Goal: Task Accomplishment & Management: Manage account settings

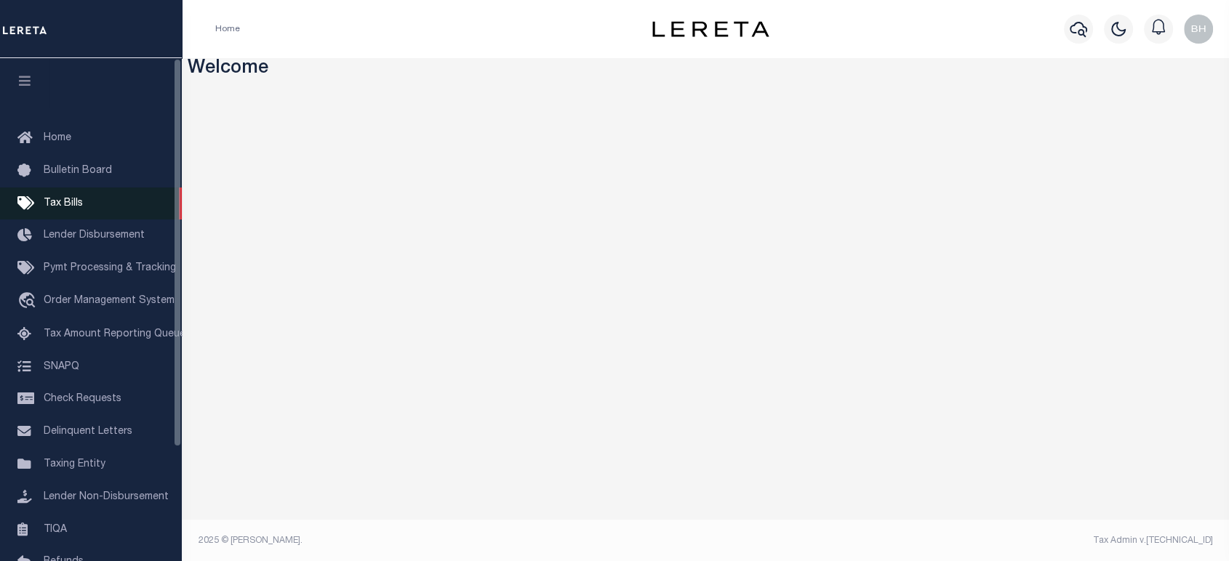
click at [68, 204] on span "Tax Bills" at bounding box center [63, 204] width 39 height 10
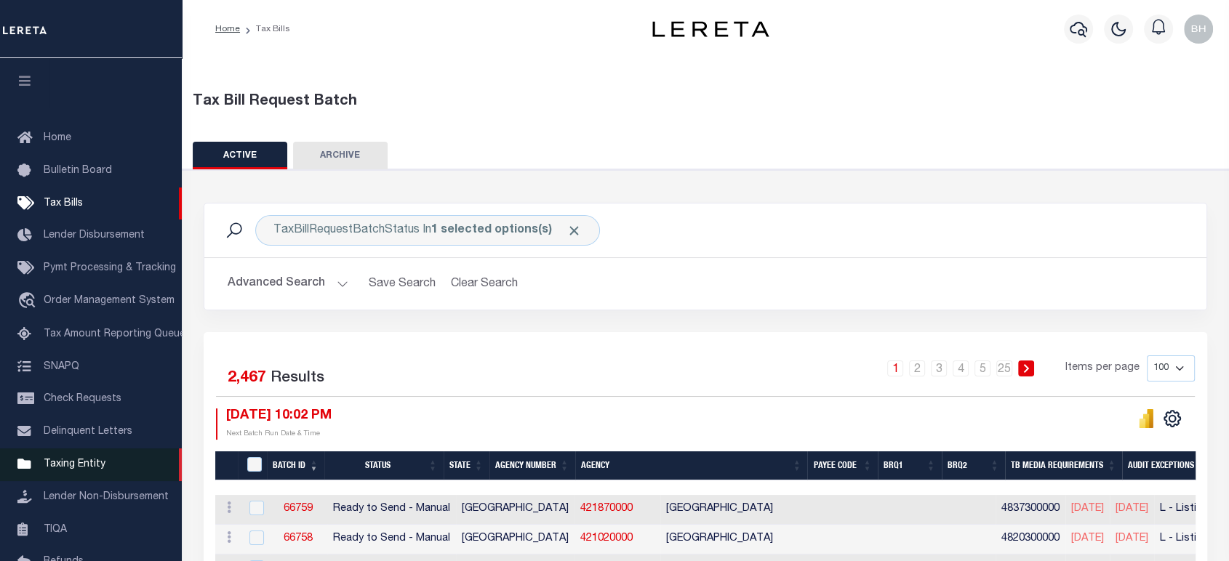
click at [81, 470] on span "Taxing Entity" at bounding box center [75, 465] width 62 height 10
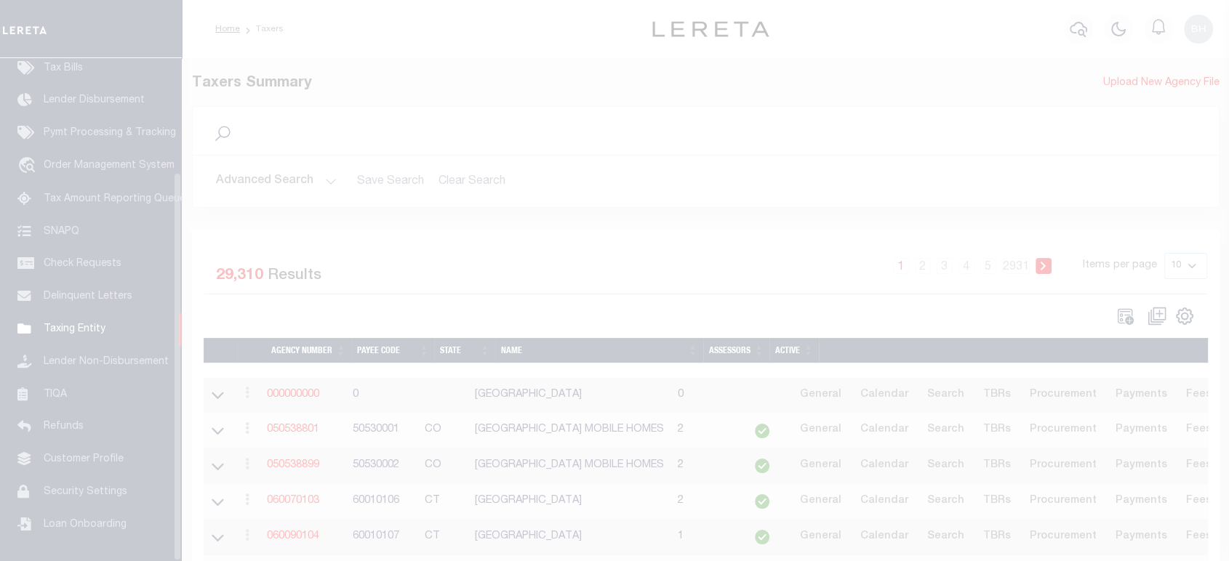
scroll to position [148, 0]
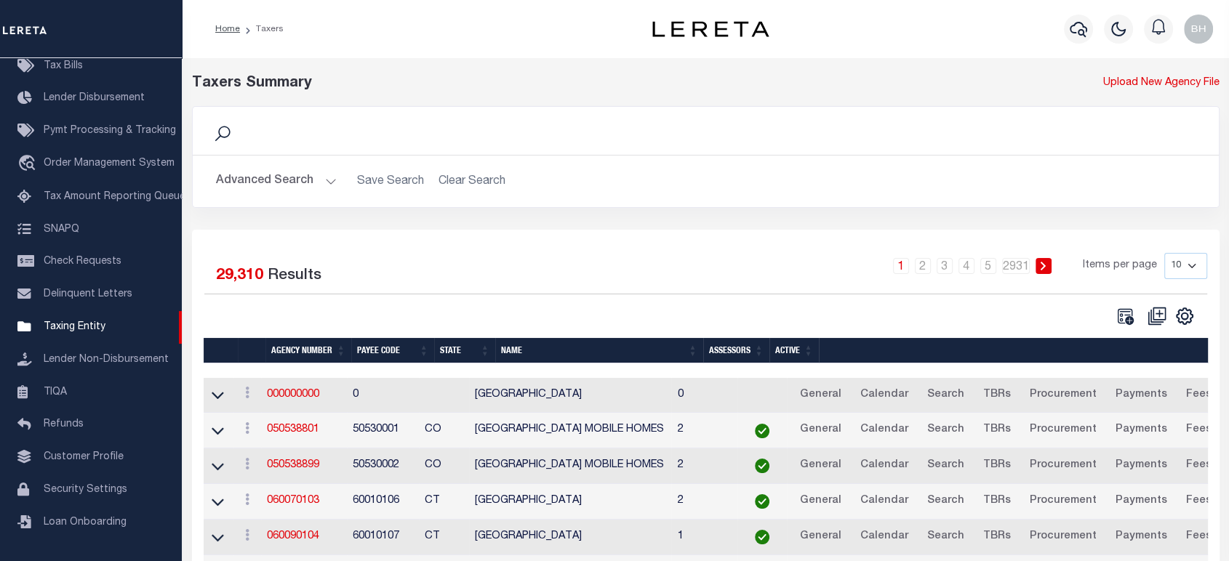
click at [285, 181] on button "Advanced Search" at bounding box center [276, 181] width 121 height 28
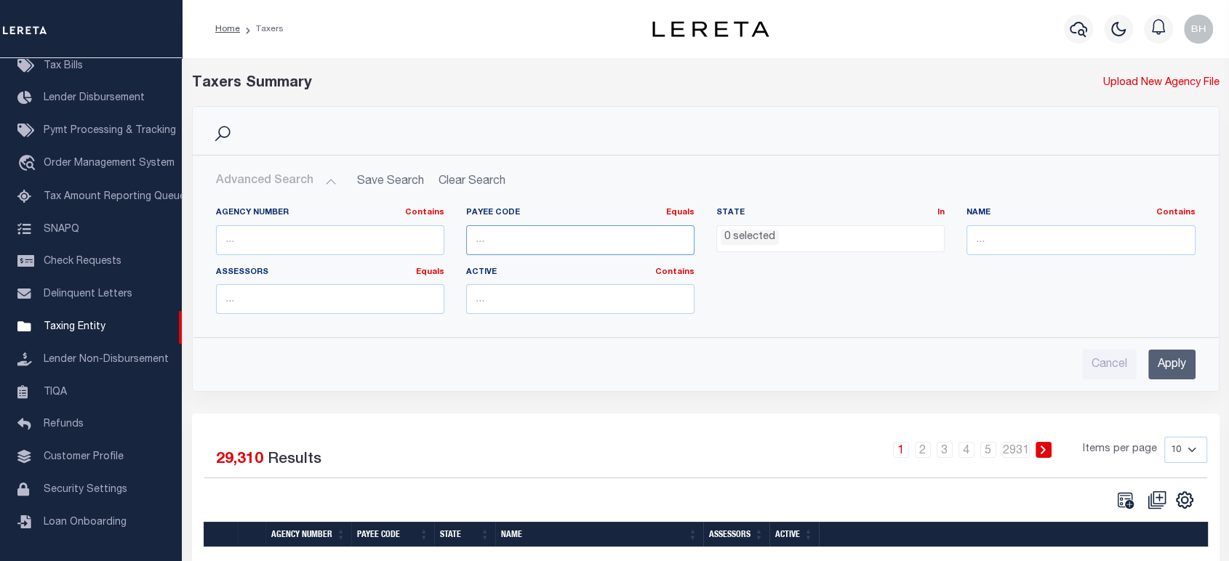
click at [500, 240] on input "number" at bounding box center [580, 240] width 228 height 30
paste input "5173000000"
type input "5173000000"
click at [1171, 366] on input "Apply" at bounding box center [1171, 365] width 47 height 30
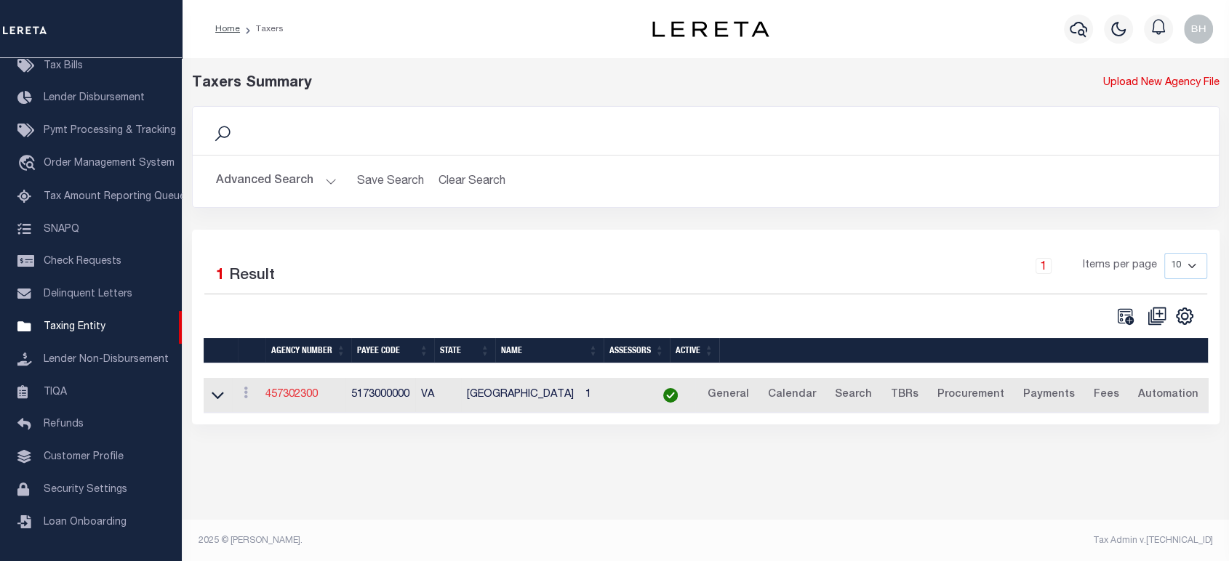
click at [301, 393] on link "457302300" at bounding box center [291, 395] width 52 height 10
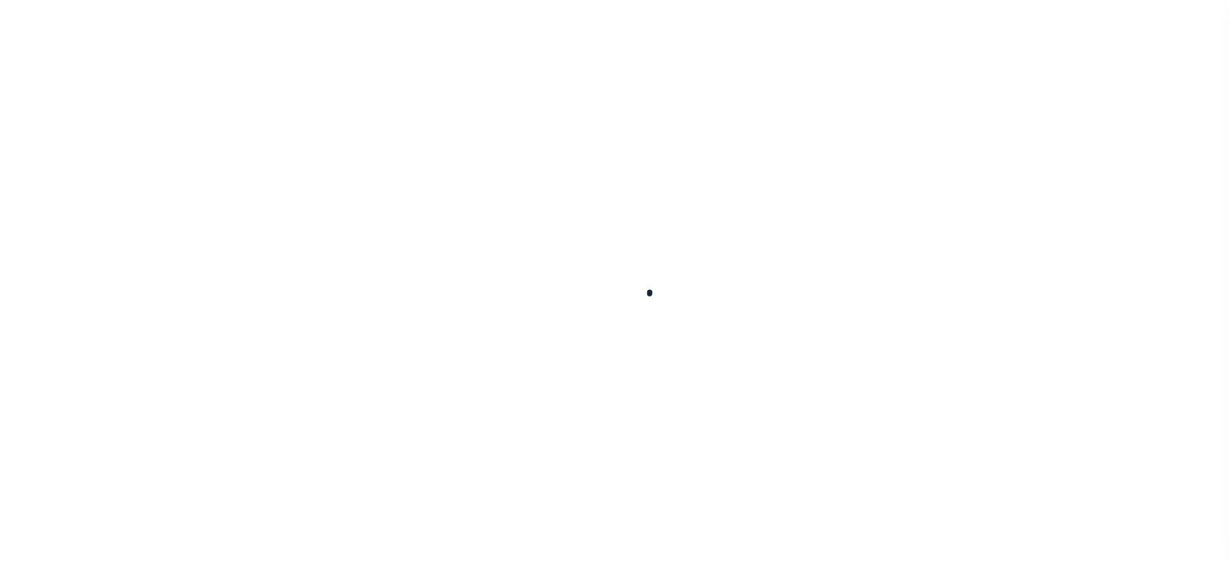
select select
checkbox input "false"
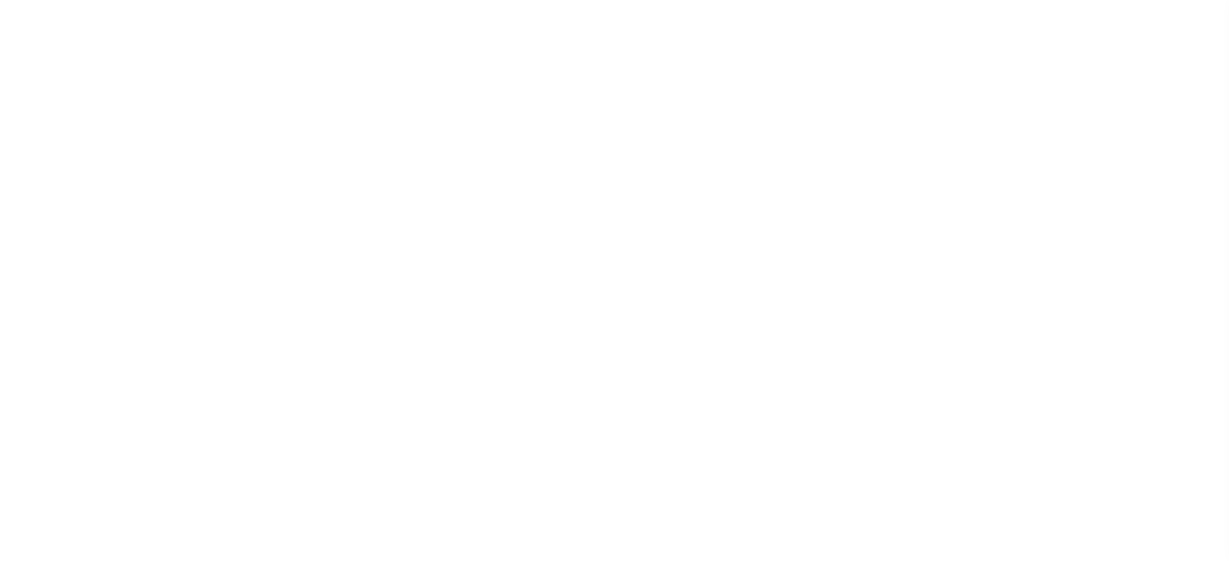
checkbox input "false"
type input "5173000000"
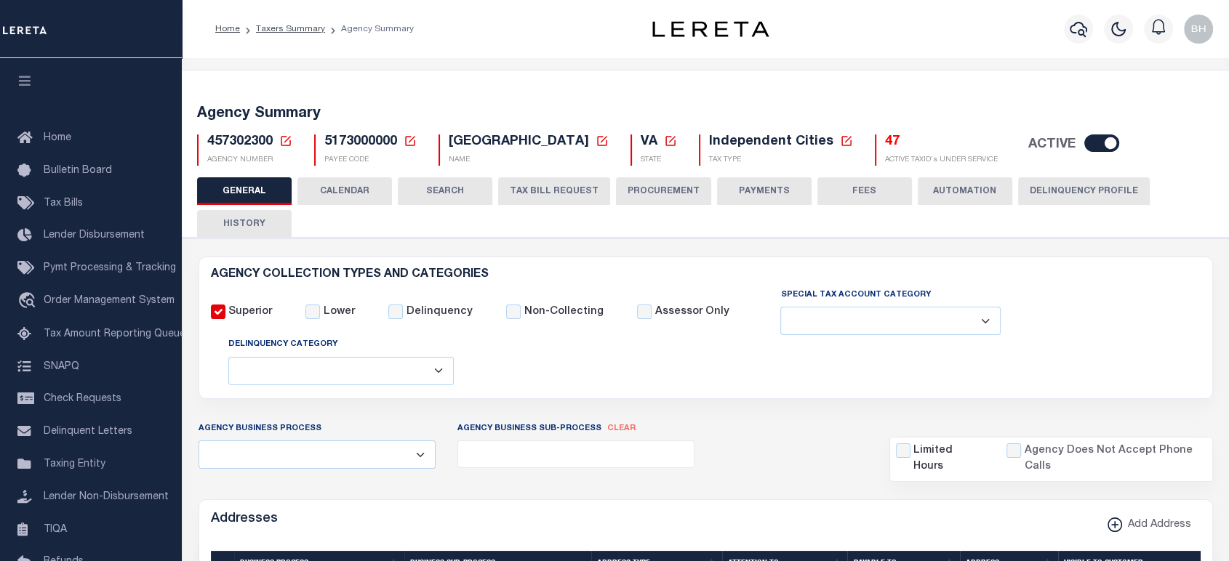
click at [345, 192] on button "CALENDAR" at bounding box center [344, 191] width 95 height 28
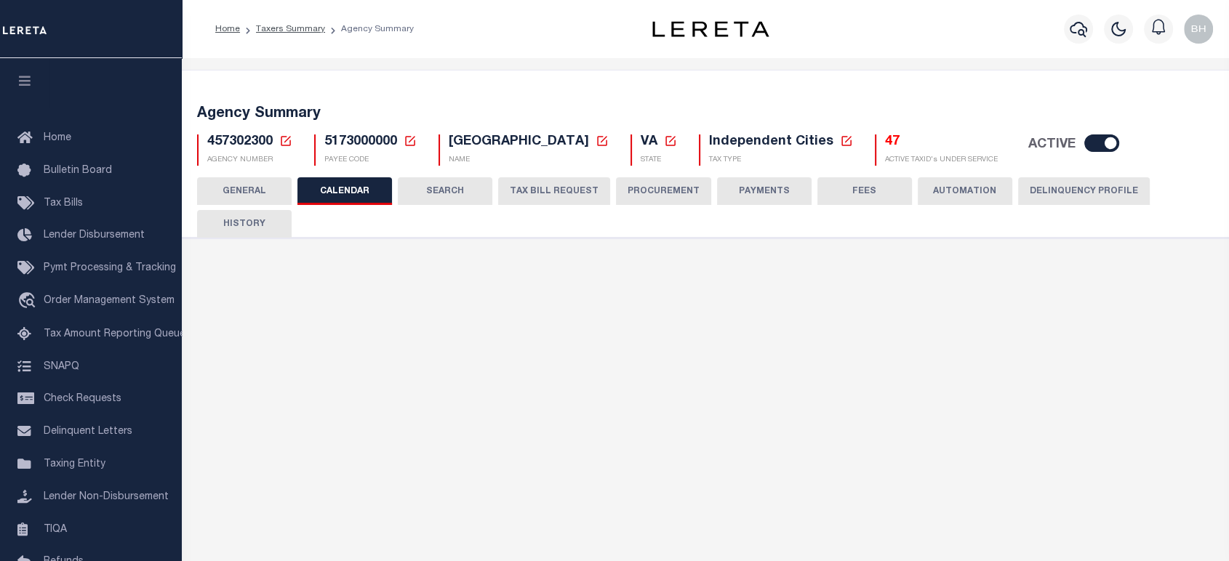
checkbox input "false"
type input "1"
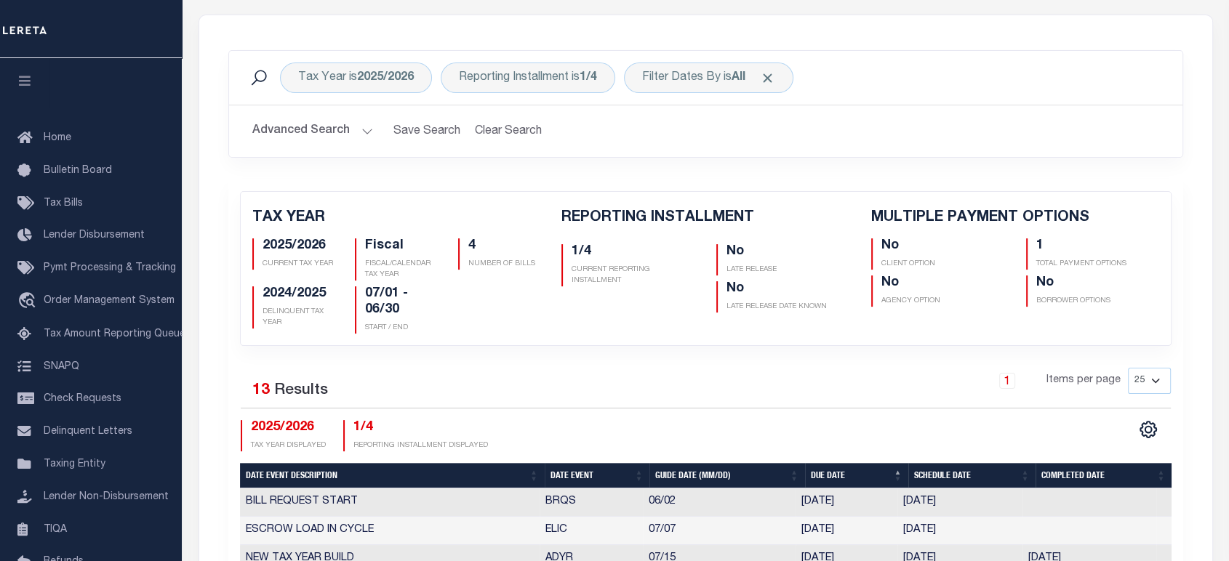
scroll to position [323, 0]
